Goal: Obtain resource: Download file/media

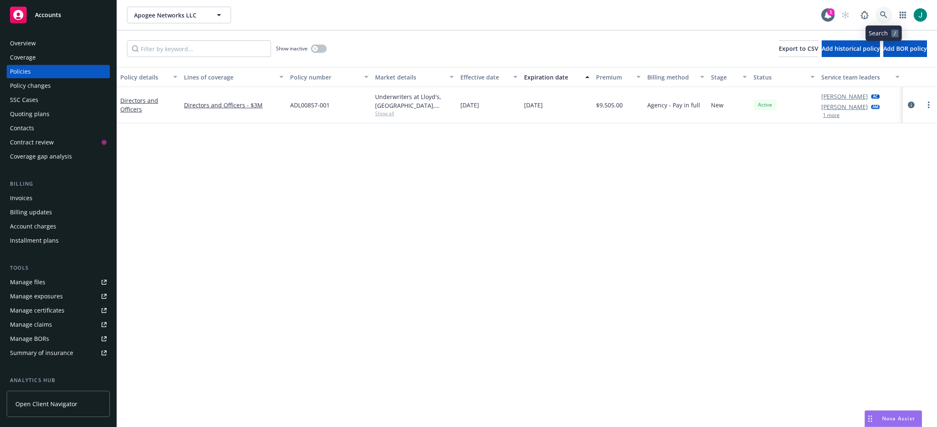
click at [880, 12] on icon at bounding box center [883, 14] width 7 height 7
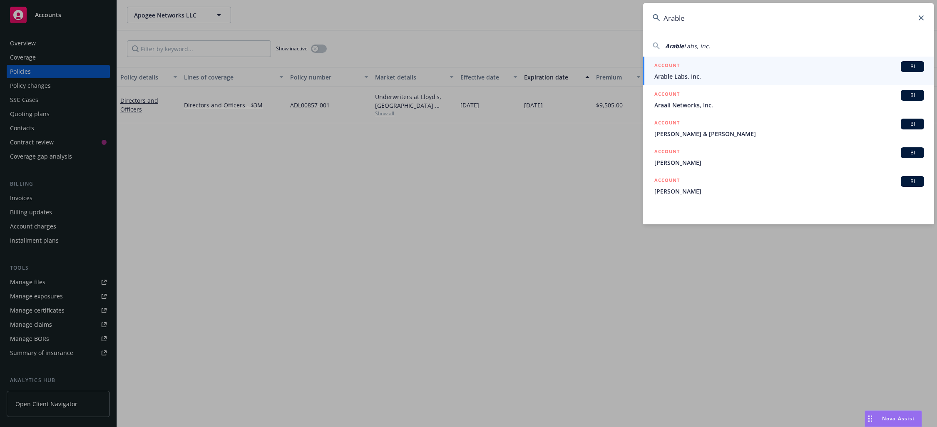
click at [672, 42] on span "Arable" at bounding box center [674, 46] width 19 height 8
type input "Arable Labs, Inc."
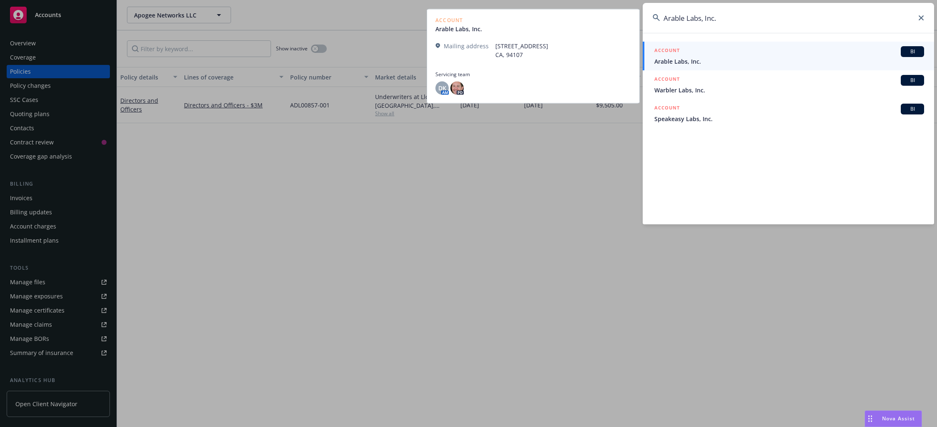
click at [686, 59] on span "Arable Labs, Inc." at bounding box center [789, 61] width 270 height 9
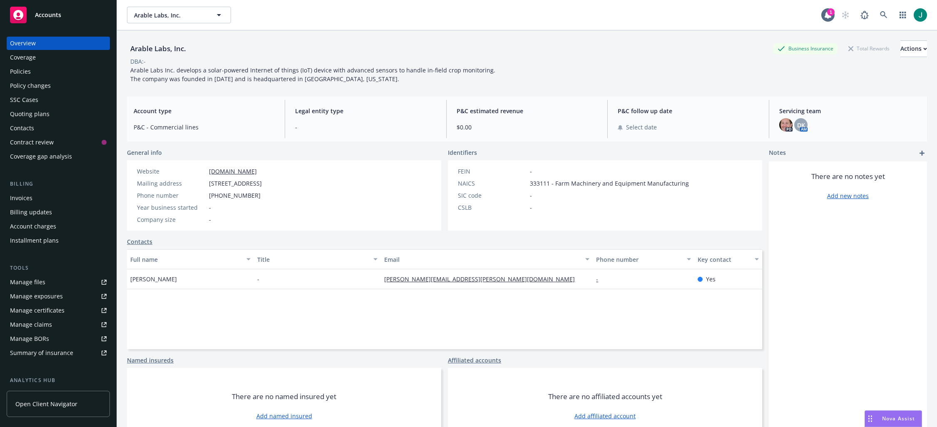
click at [42, 72] on div "Policies" at bounding box center [58, 71] width 97 height 13
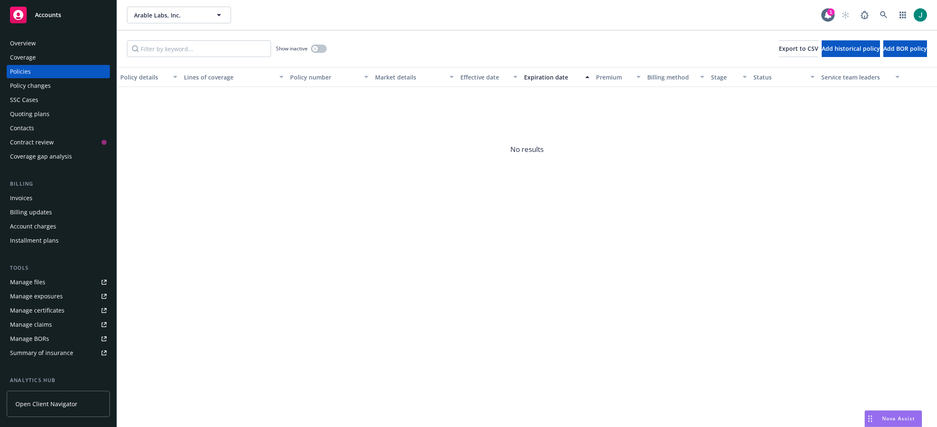
click at [51, 117] on div "Quoting plans" at bounding box center [58, 113] width 97 height 13
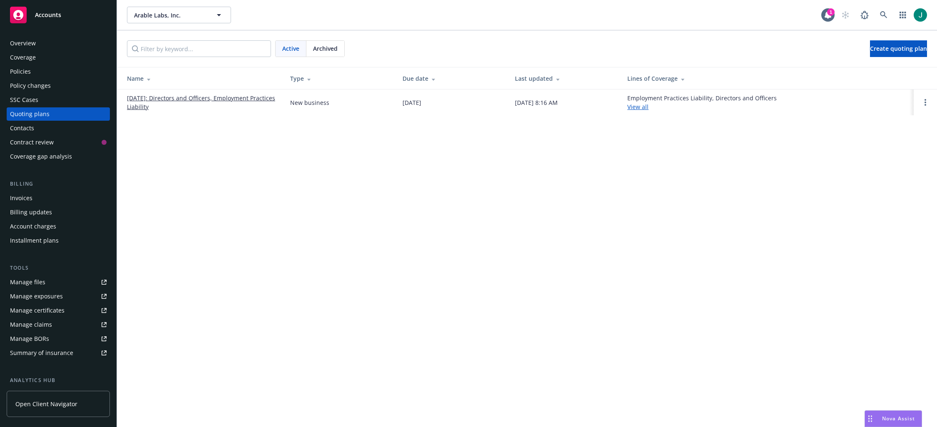
click at [224, 99] on link "[DATE]: Directors and Officers, Employment Practices Liability" at bounding box center [202, 102] width 150 height 17
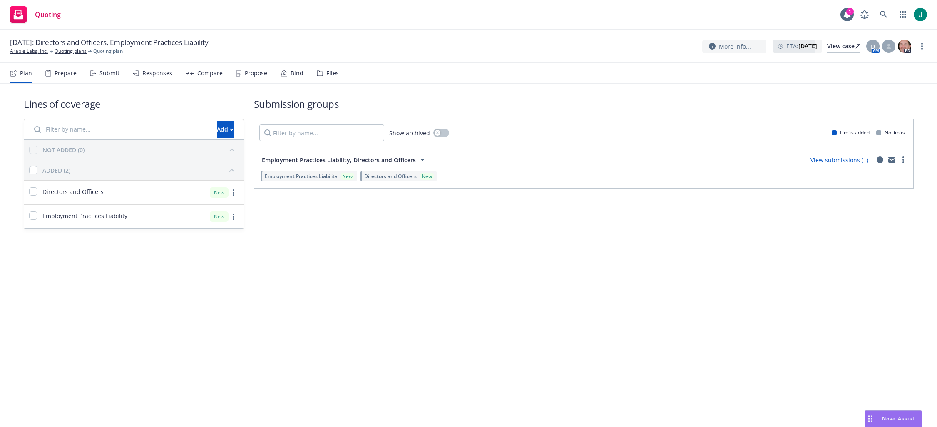
click at [329, 73] on div "Files" at bounding box center [332, 73] width 12 height 7
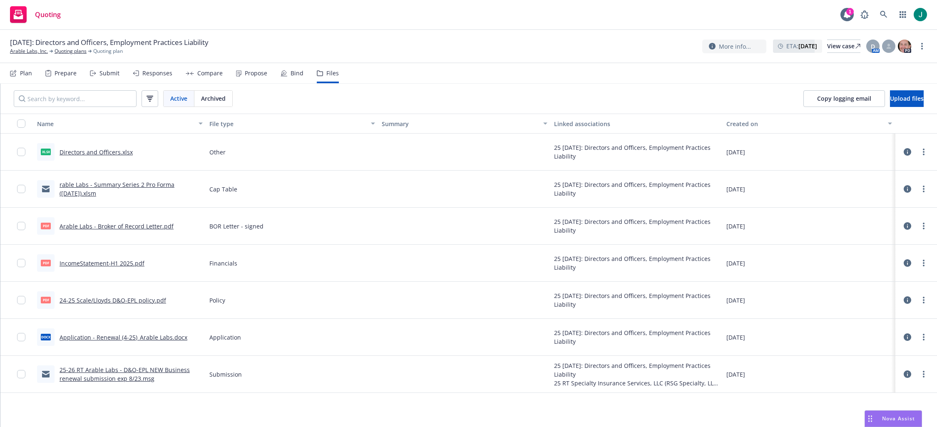
click at [129, 225] on link "Arable Labs - Broker of Record Letter.pdf" at bounding box center [116, 226] width 114 height 8
click at [162, 371] on link "25-26 RT Arable Labs - D&O-EPL NEW Business renewal submission exp 8/23.msg" at bounding box center [124, 374] width 130 height 17
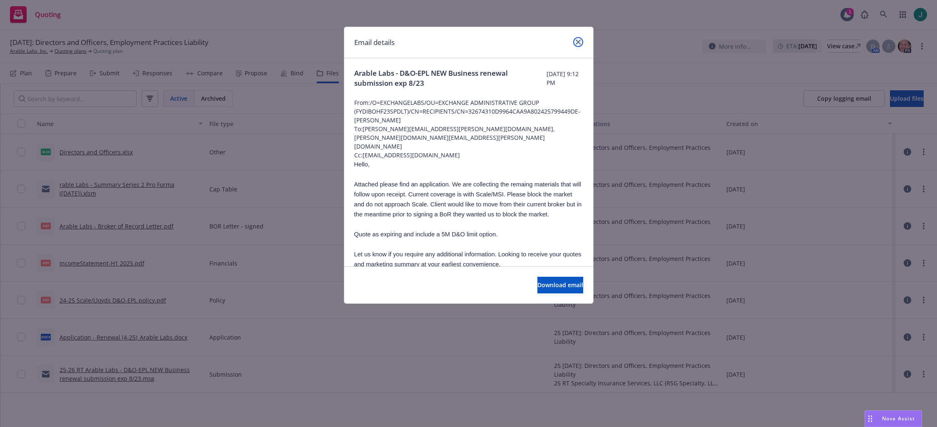
click at [581, 42] on link "close" at bounding box center [578, 42] width 10 height 10
